Goal: Information Seeking & Learning: Learn about a topic

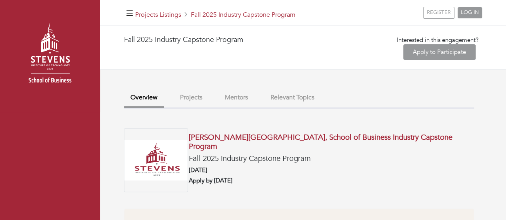
click at [286, 96] on button "Relevant Topics" at bounding box center [292, 97] width 57 height 17
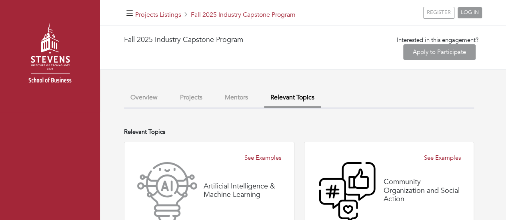
click at [202, 94] on button "Projects" at bounding box center [191, 97] width 35 height 17
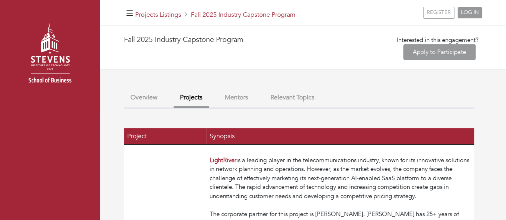
click at [309, 93] on button "Relevant Topics" at bounding box center [292, 97] width 57 height 17
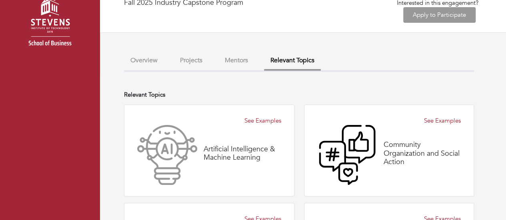
scroll to position [80, 0]
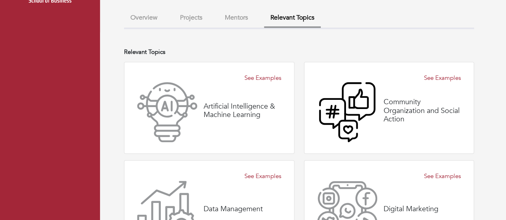
click at [349, 79] on div "See Examples" at bounding box center [389, 78] width 144 height 9
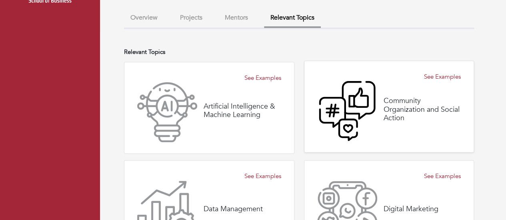
click at [361, 102] on icon at bounding box center [347, 111] width 60 height 60
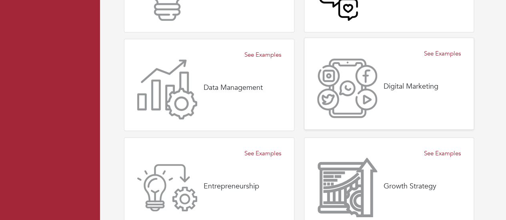
scroll to position [160, 0]
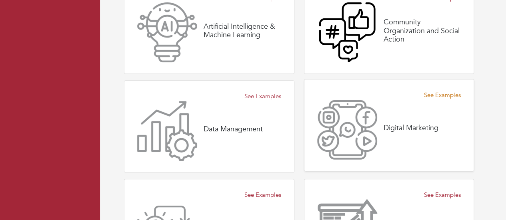
click at [443, 92] on link "See Examples" at bounding box center [442, 95] width 37 height 9
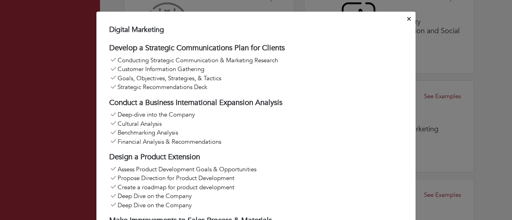
click at [407, 19] on icon "Close" at bounding box center [409, 19] width 4 height 4
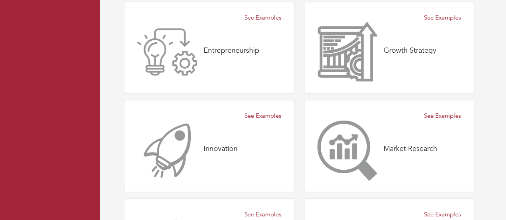
scroll to position [360, 0]
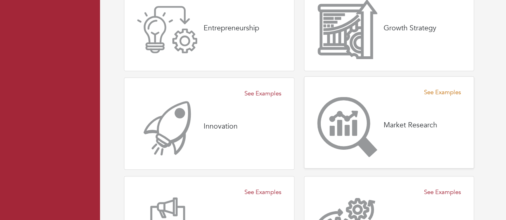
click at [440, 92] on link "See Examples" at bounding box center [442, 92] width 37 height 9
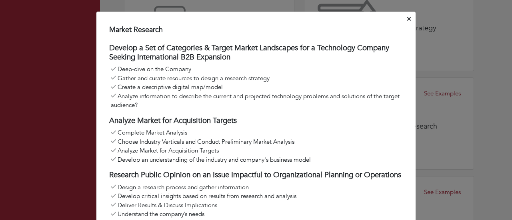
click at [408, 20] on button "Close" at bounding box center [409, 19] width 7 height 12
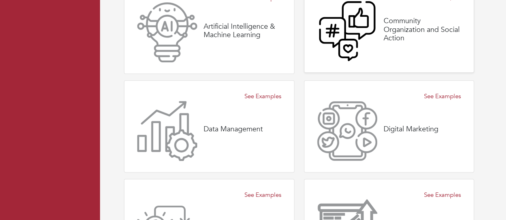
scroll to position [200, 0]
